Goal: Check status: Check status

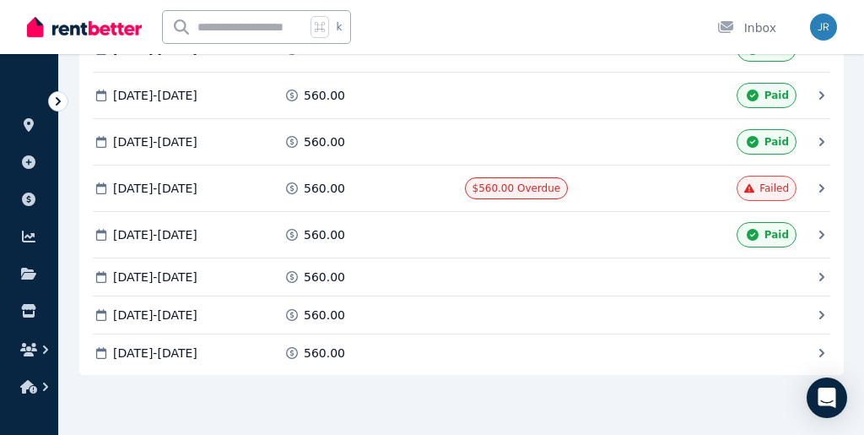
scroll to position [991, 0]
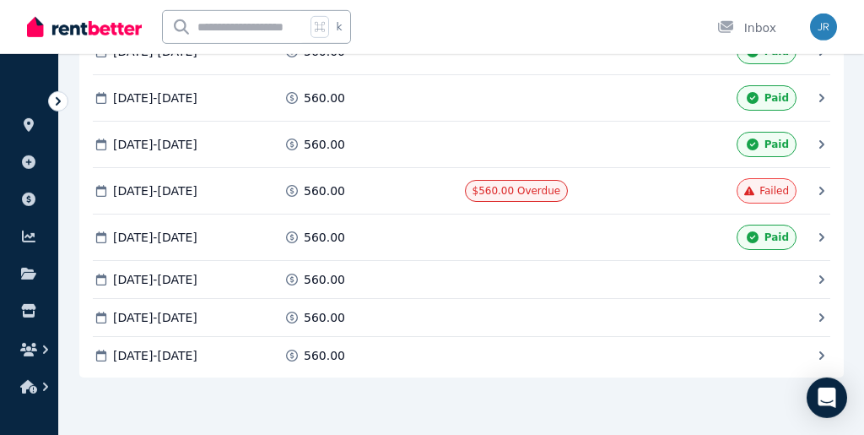
click at [414, 196] on div "560.00" at bounding box center [372, 190] width 176 height 17
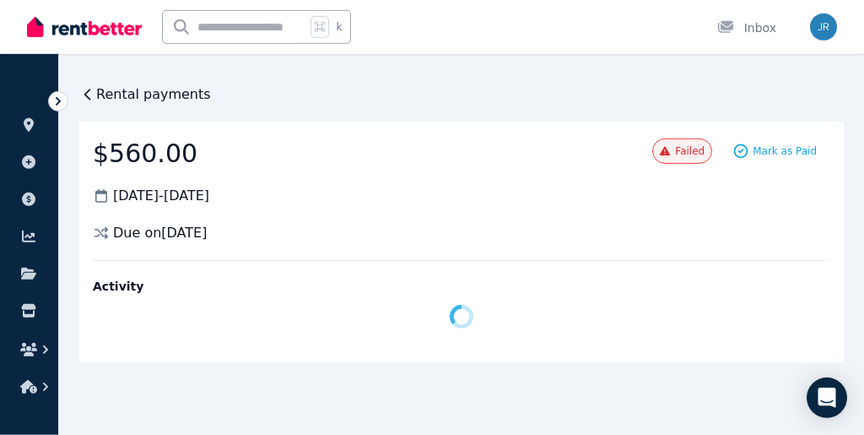
scroll to position [0, 0]
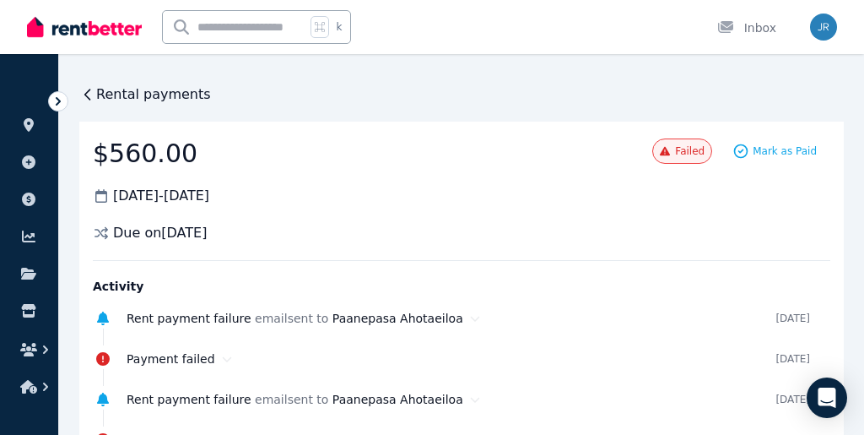
click at [92, 96] on icon at bounding box center [87, 94] width 17 height 17
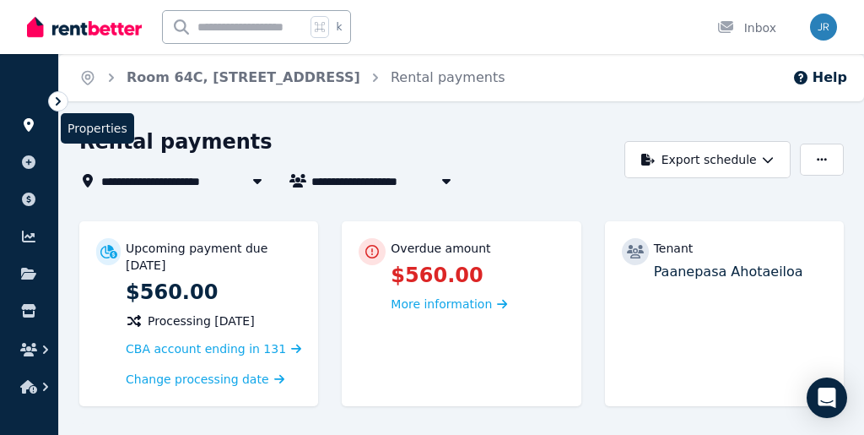
click at [30, 124] on icon at bounding box center [29, 125] width 10 height 14
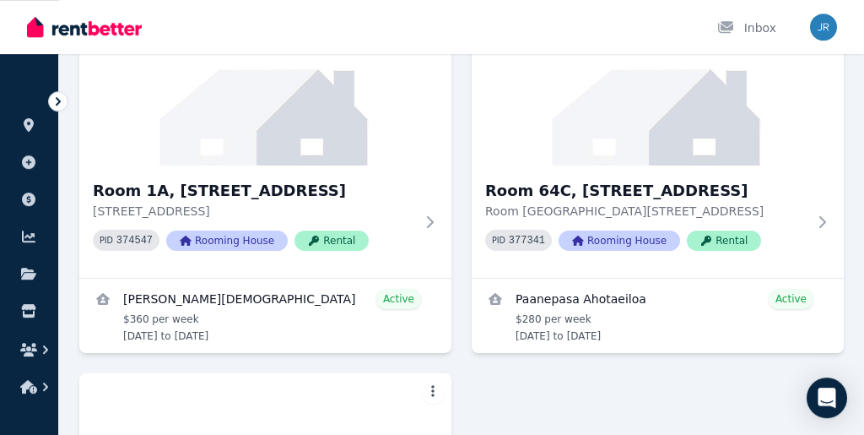
scroll to position [601, 0]
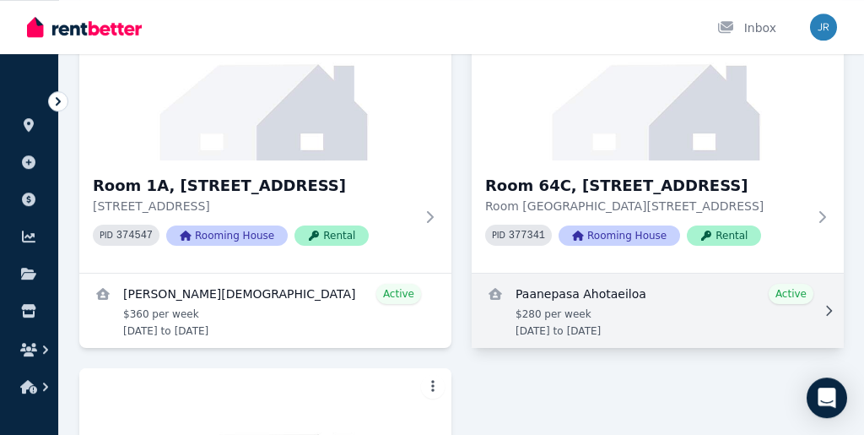
click at [579, 299] on link "View details for Paanepasa Ahotaeiloa" at bounding box center [658, 310] width 372 height 74
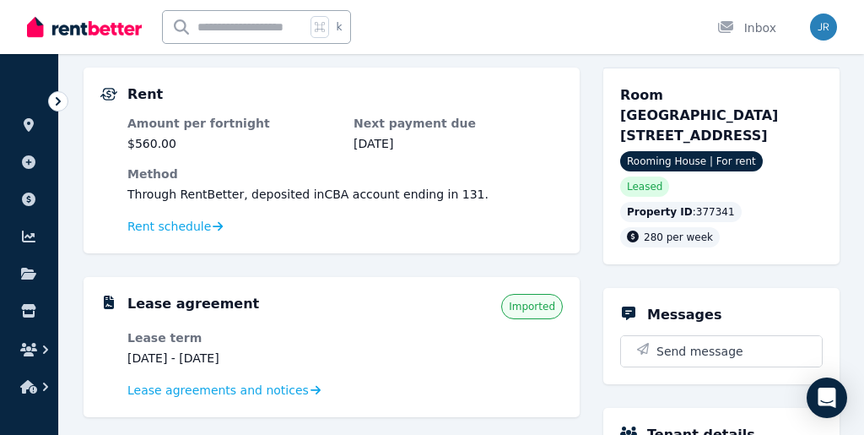
scroll to position [154, 0]
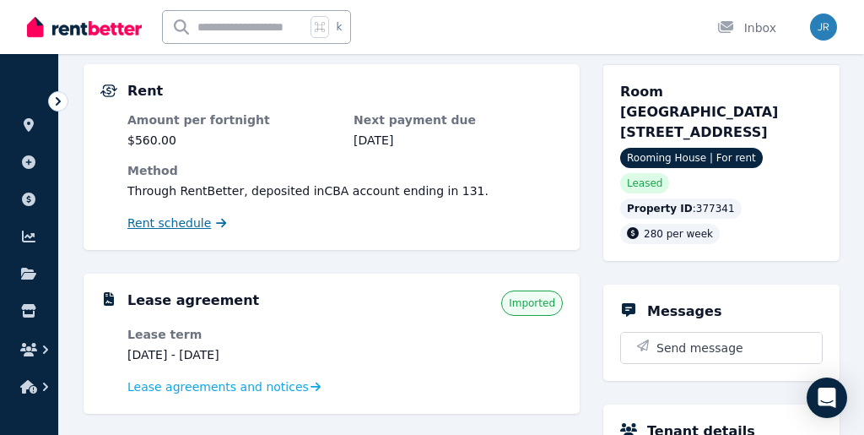
click at [202, 224] on span "Rent schedule" at bounding box center [169, 222] width 84 height 17
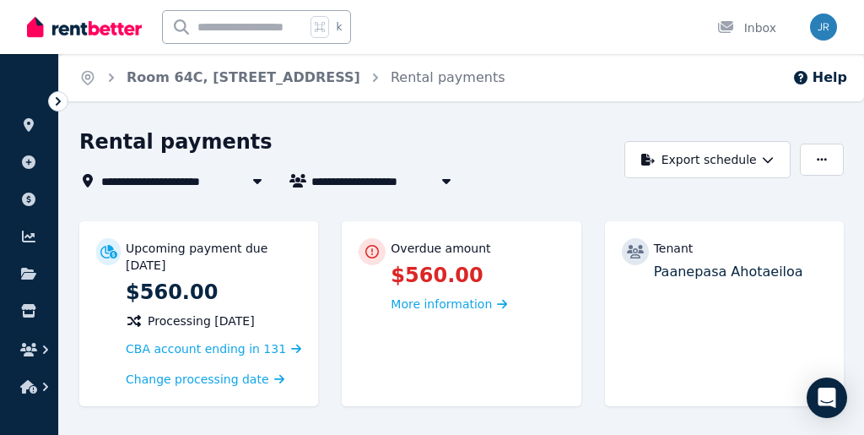
click at [516, 150] on div "Rental payments" at bounding box center [347, 144] width 536 height 32
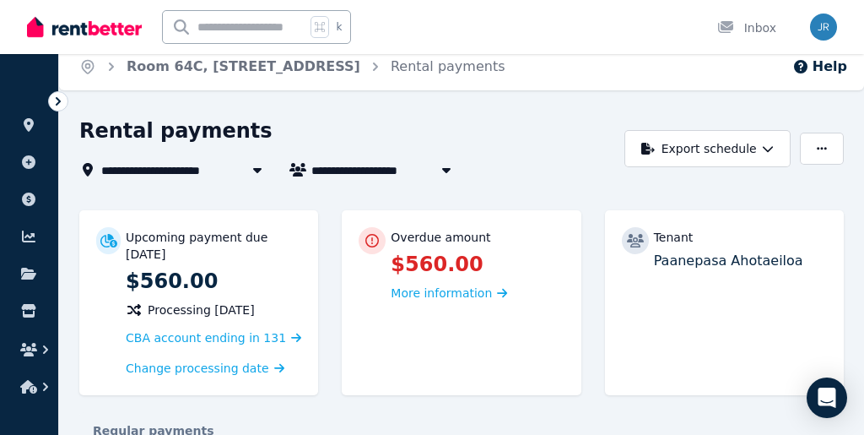
scroll to position [8, 0]
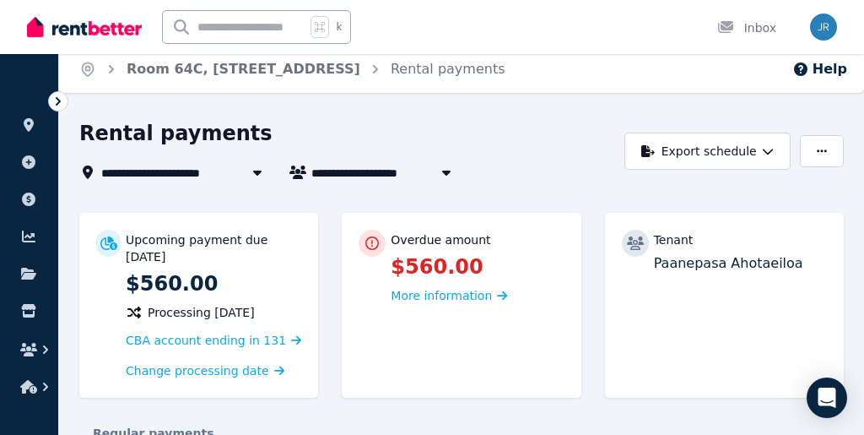
click at [366, 136] on div "Rental payments" at bounding box center [347, 136] width 536 height 32
click at [30, 125] on icon at bounding box center [29, 125] width 10 height 14
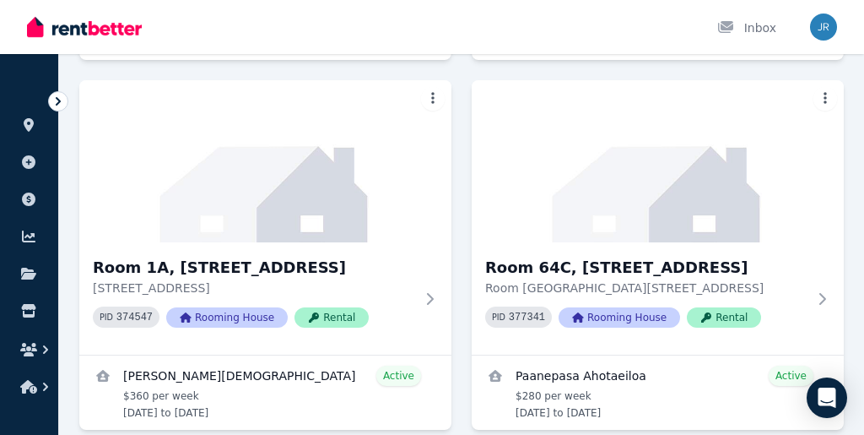
scroll to position [525, 0]
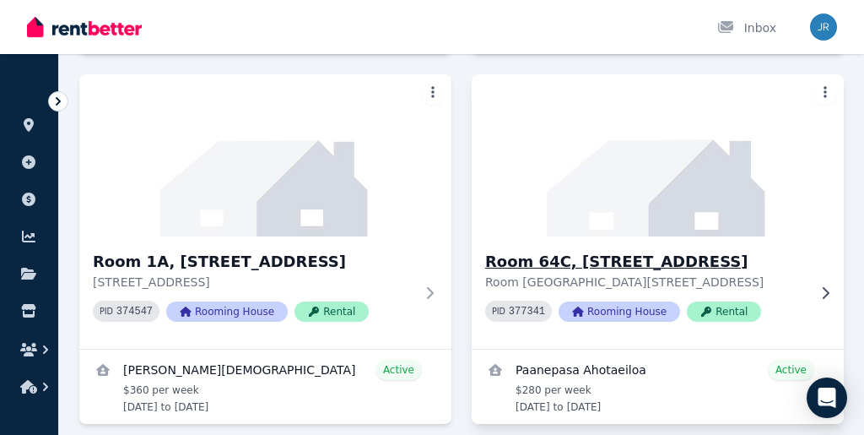
click at [596, 219] on img at bounding box center [657, 155] width 391 height 170
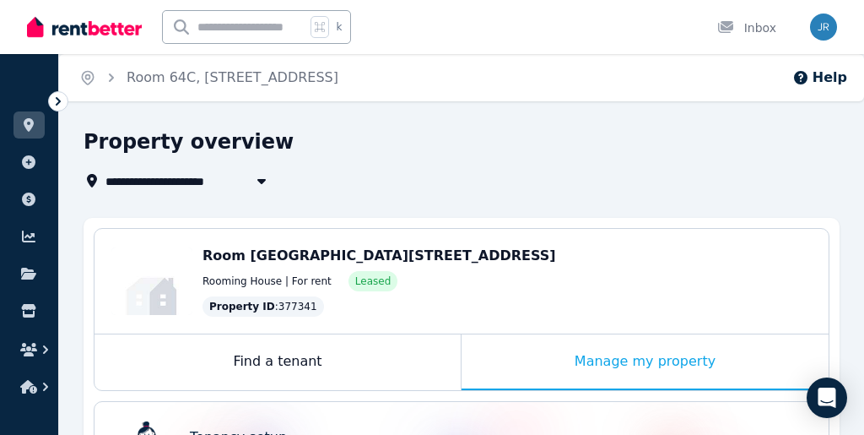
click at [264, 182] on icon "button" at bounding box center [261, 181] width 17 height 14
type input "**********"
click at [424, 160] on div "**********" at bounding box center [457, 159] width 746 height 62
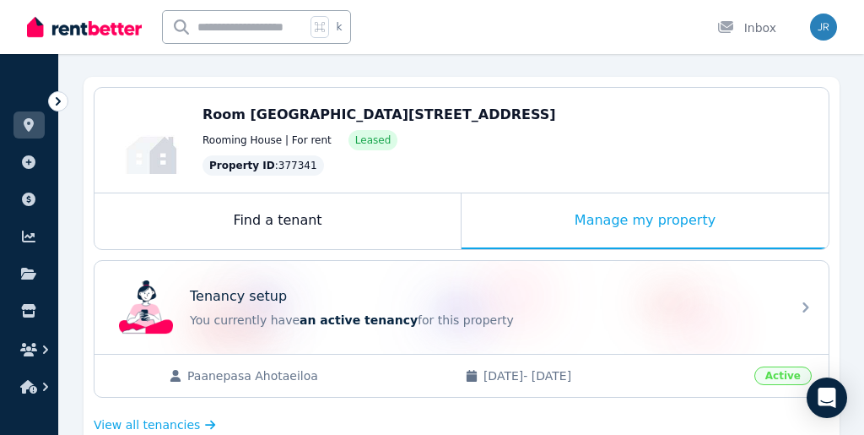
scroll to position [98, 0]
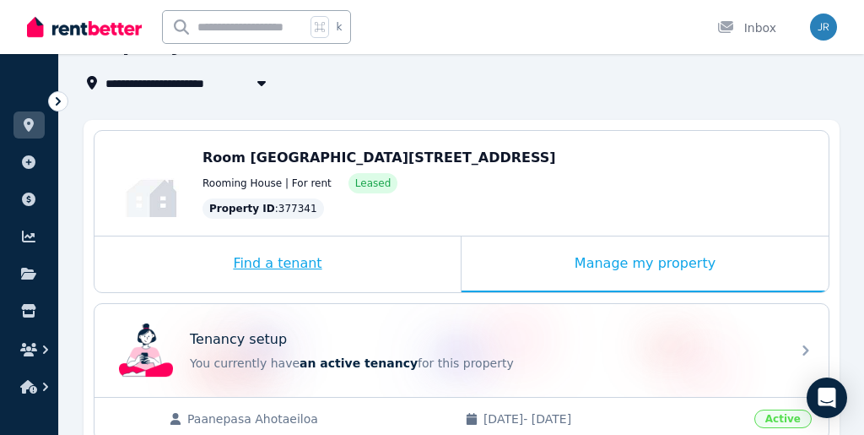
click at [244, 271] on div "Find a tenant" at bounding box center [278, 264] width 366 height 56
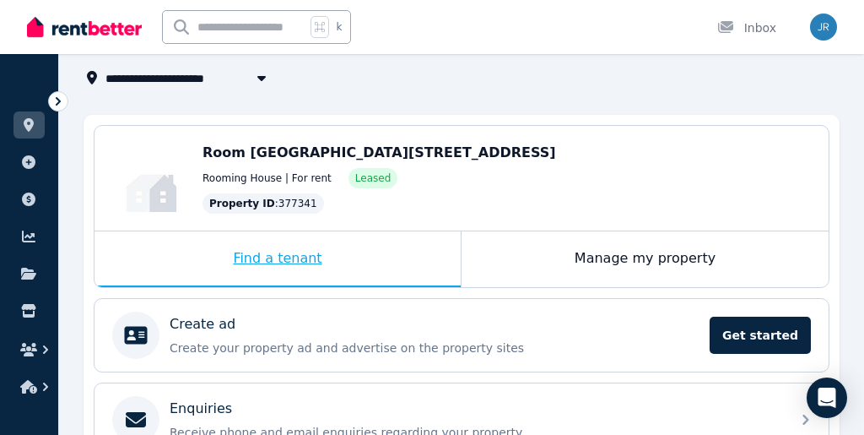
scroll to position [0, 0]
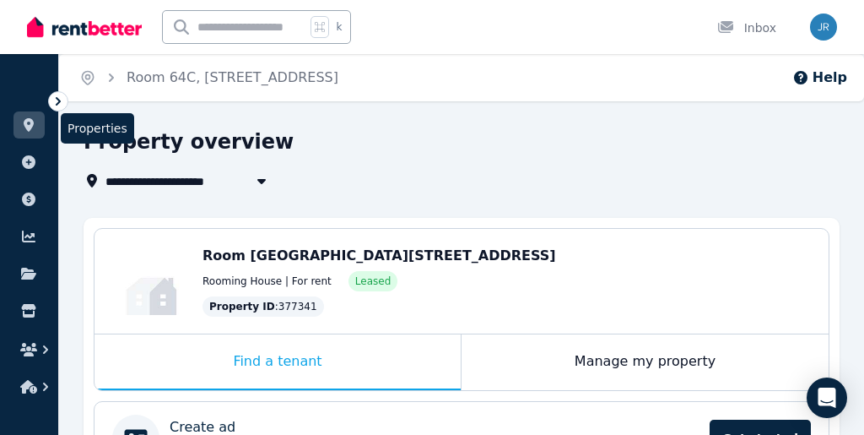
click at [28, 136] on link at bounding box center [29, 124] width 31 height 27
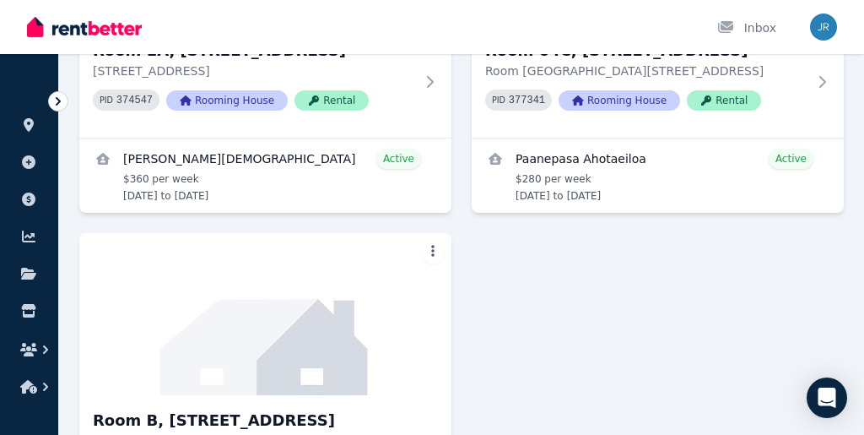
scroll to position [737, 0]
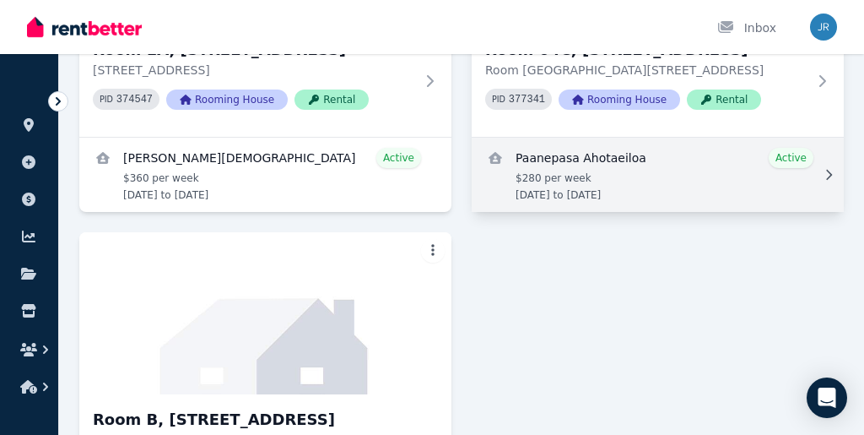
click at [625, 186] on link "View details for Paanepasa Ahotaeiloa" at bounding box center [658, 175] width 372 height 74
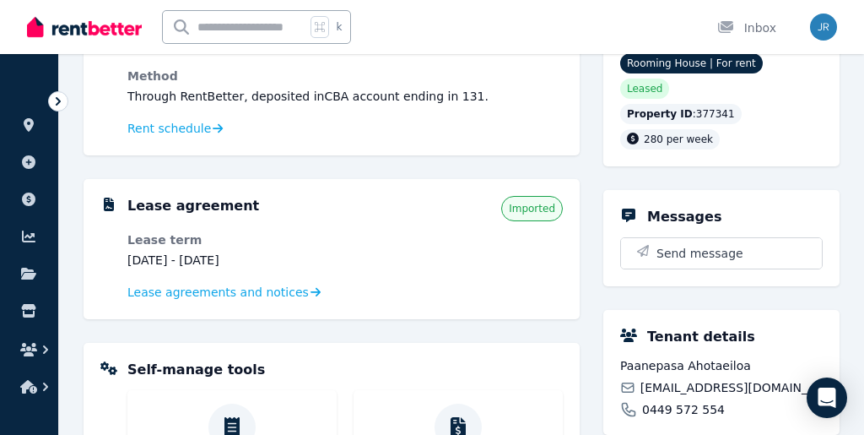
scroll to position [251, 0]
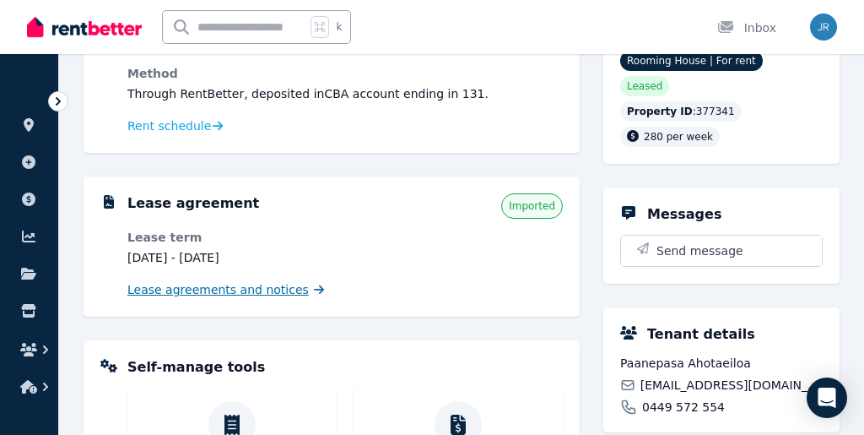
click at [235, 294] on span "Lease agreements and notices" at bounding box center [217, 289] width 181 height 17
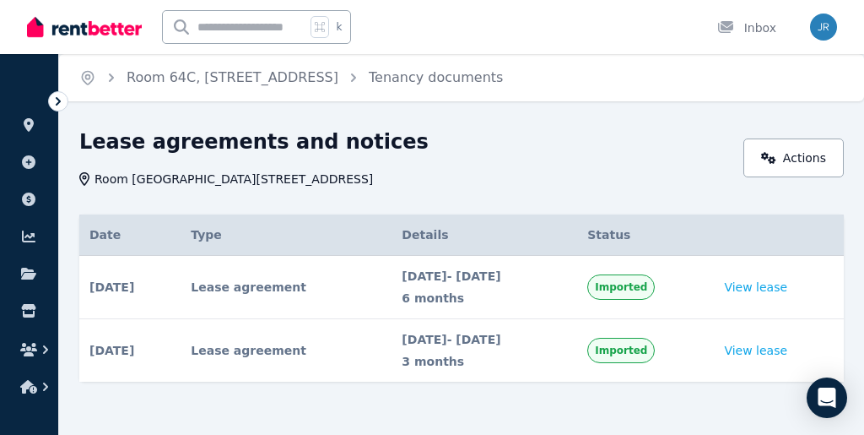
scroll to position [8, 0]
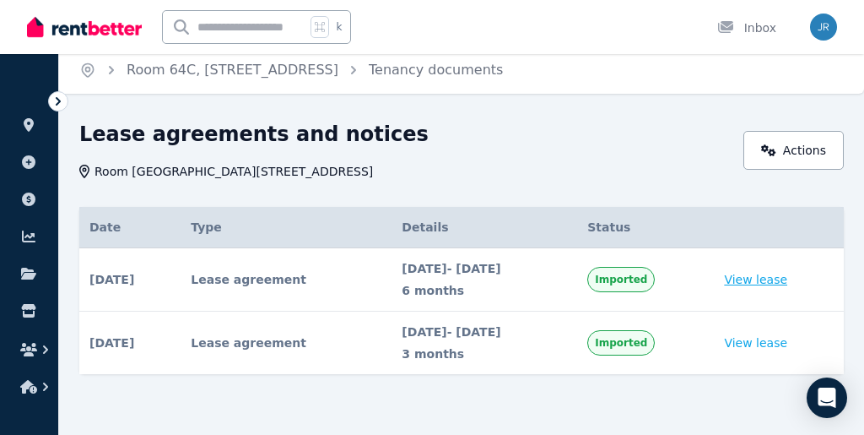
click at [763, 280] on link "View lease" at bounding box center [755, 279] width 63 height 17
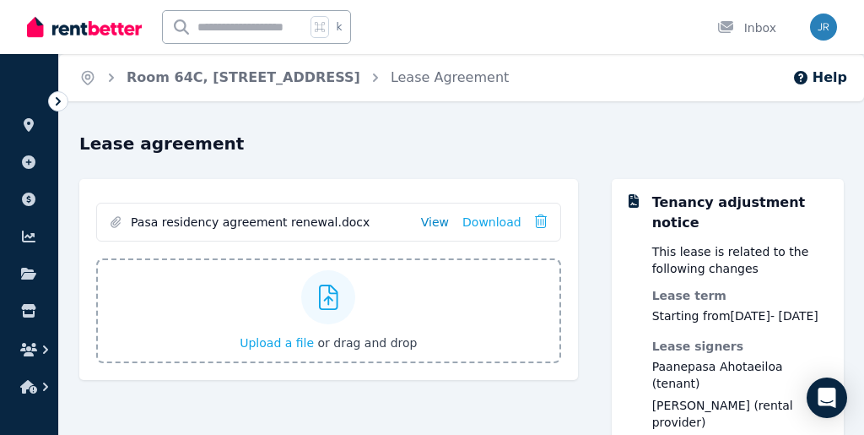
click at [443, 225] on link "View" at bounding box center [435, 221] width 28 height 17
click at [28, 129] on icon at bounding box center [29, 125] width 10 height 14
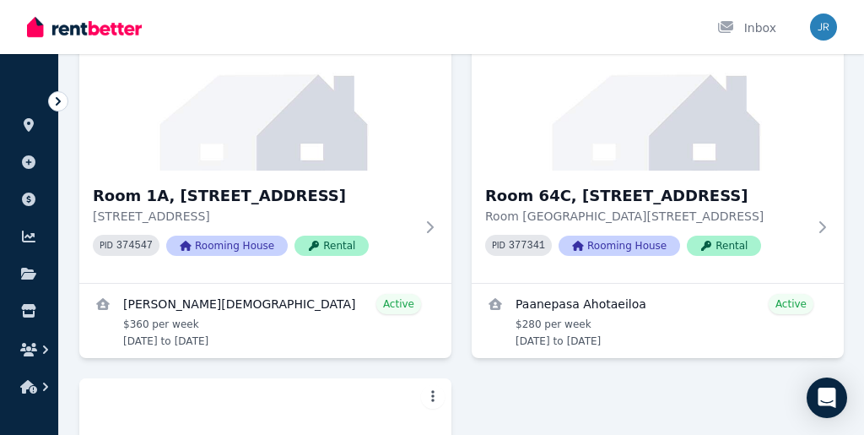
scroll to position [594, 0]
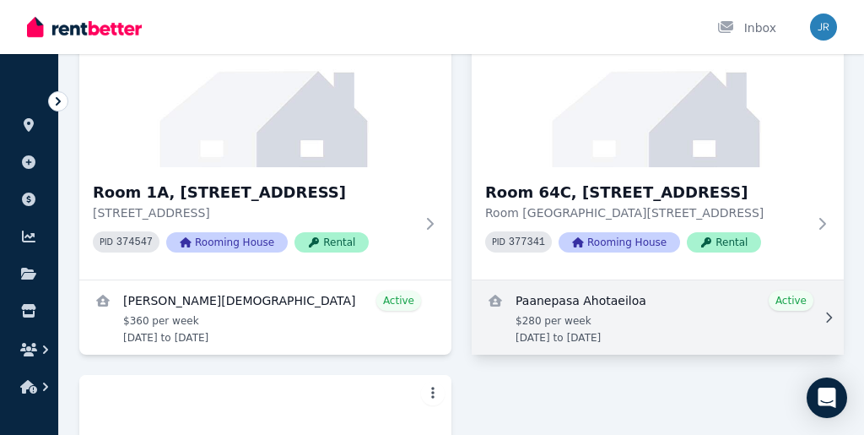
click at [574, 295] on link "View details for Paanepasa Ahotaeiloa" at bounding box center [658, 317] width 372 height 74
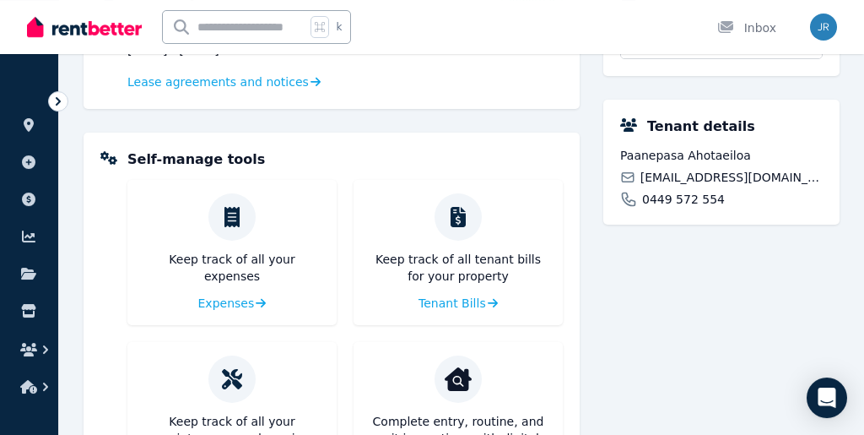
scroll to position [150, 0]
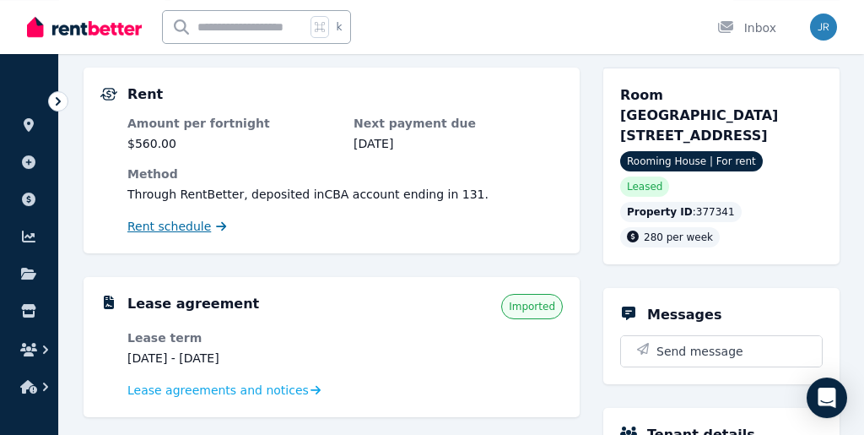
click at [183, 227] on span "Rent schedule" at bounding box center [169, 226] width 84 height 17
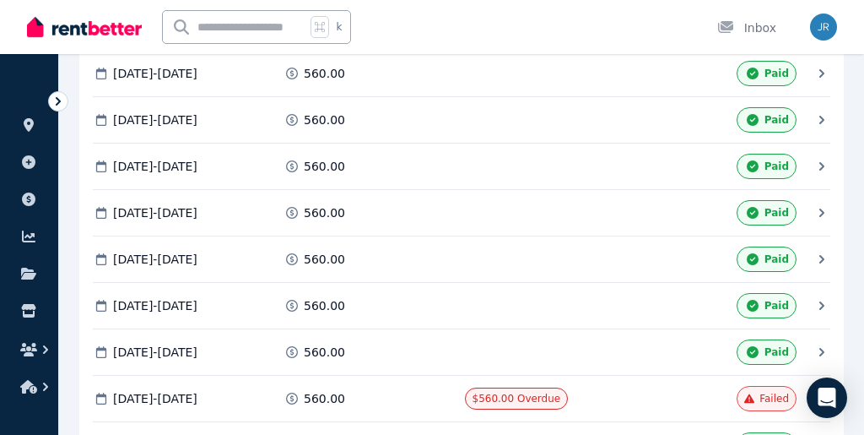
scroll to position [994, 0]
